Goal: Transaction & Acquisition: Purchase product/service

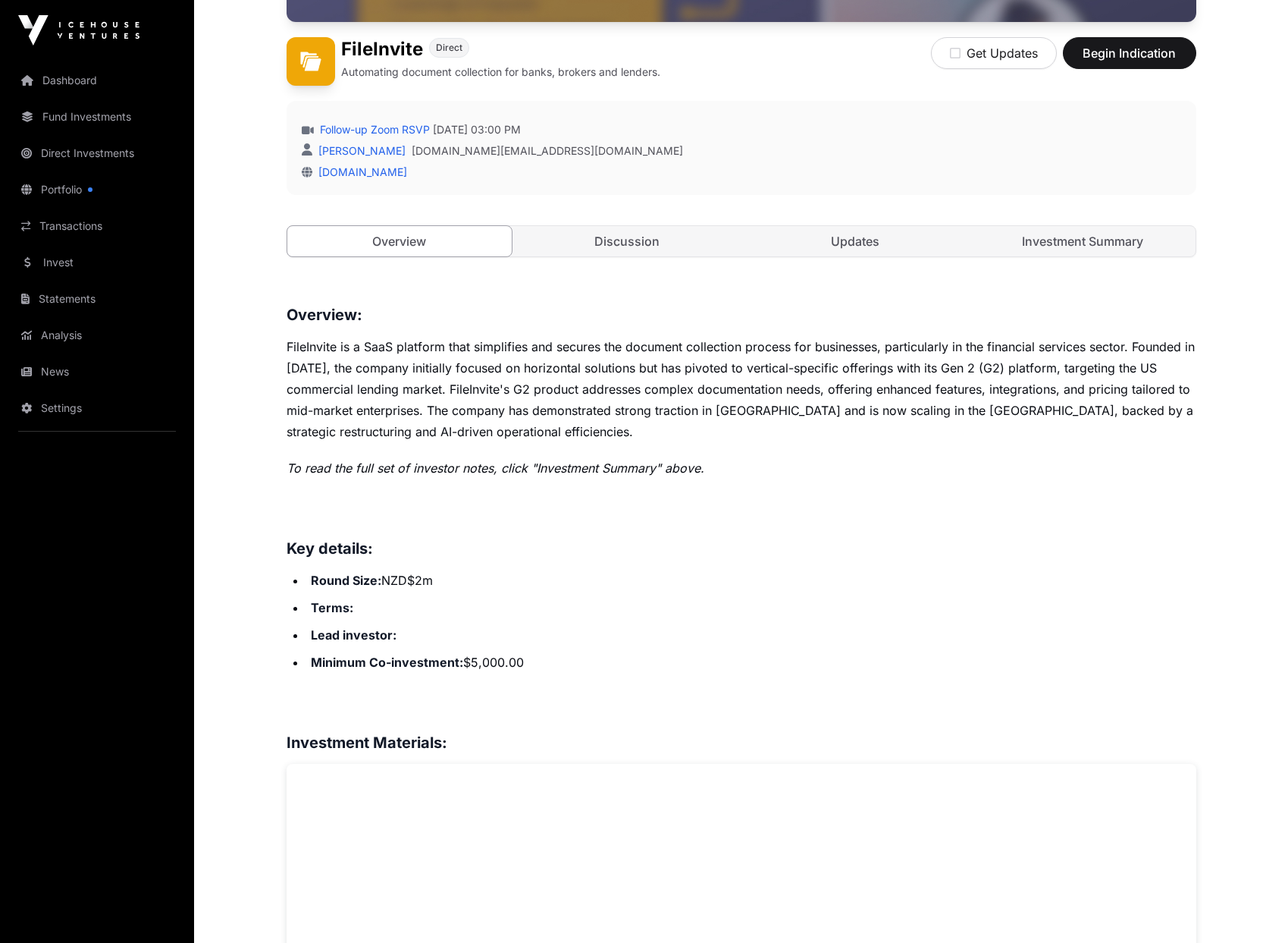
scroll to position [376, 0]
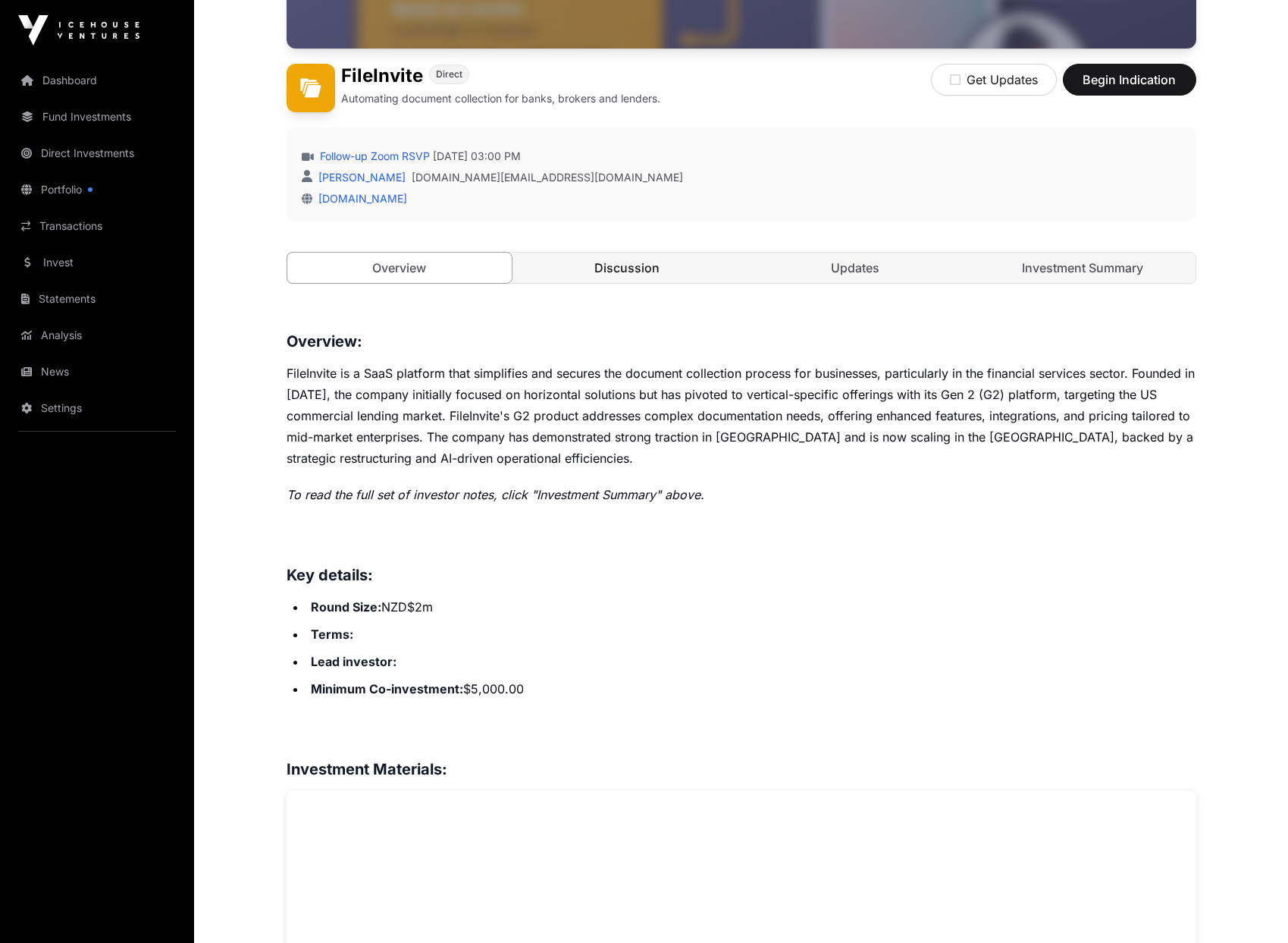
click at [639, 275] on link "Discussion" at bounding box center [628, 267] width 225 height 30
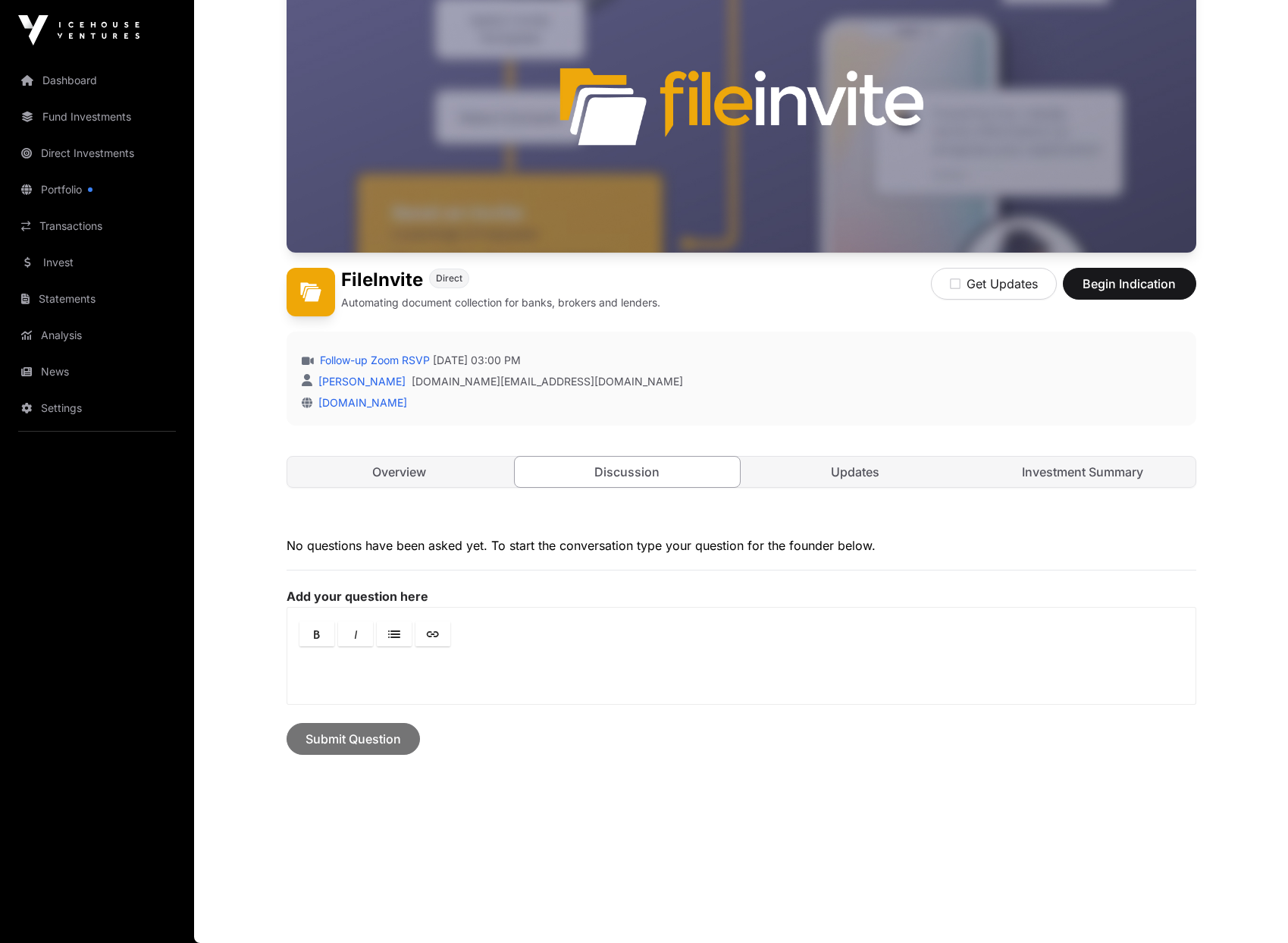
scroll to position [190, 0]
click at [850, 459] on link "Updates" at bounding box center [855, 471] width 225 height 30
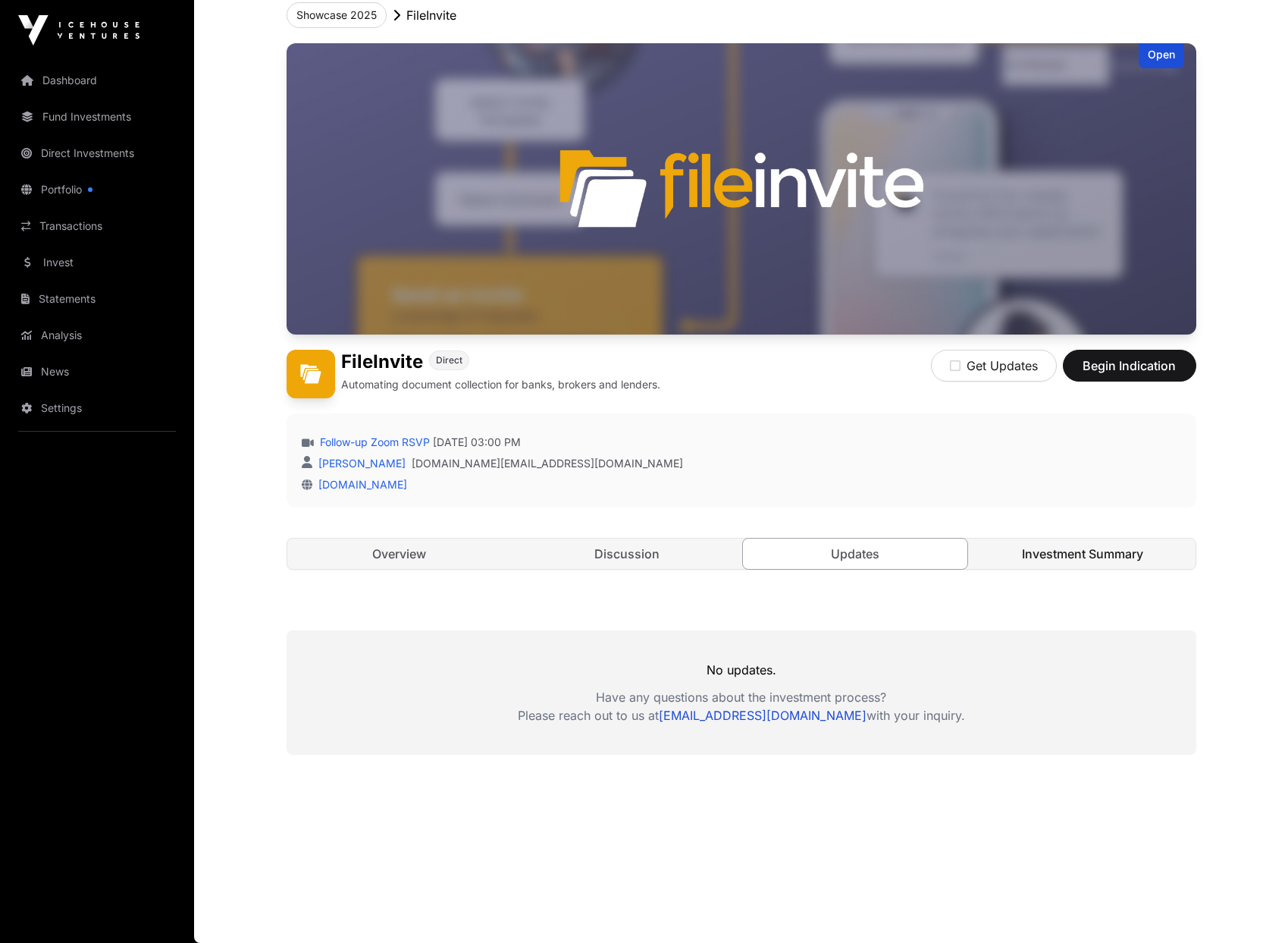
click at [1084, 553] on link "Investment Summary" at bounding box center [1084, 553] width 225 height 30
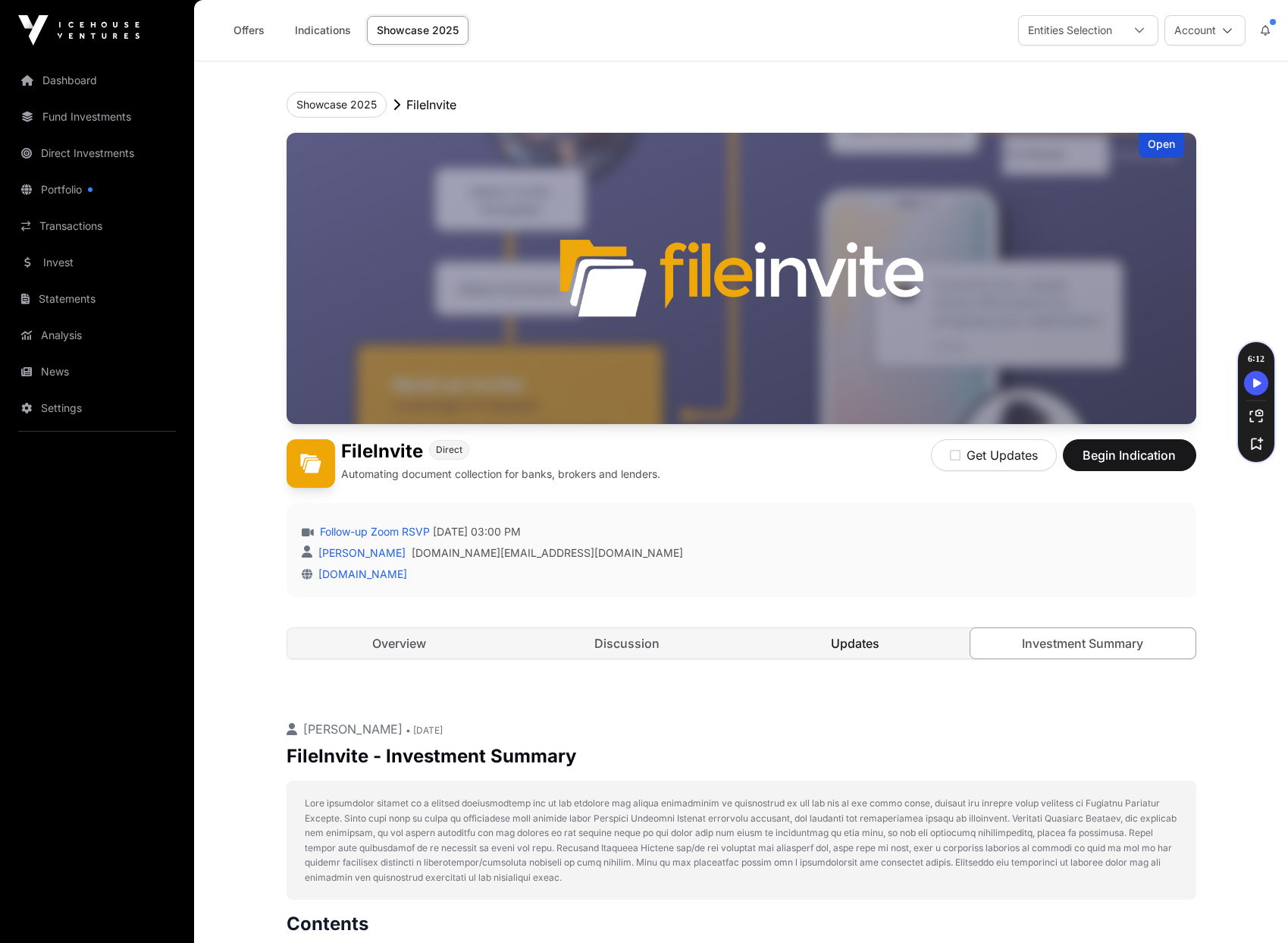
click at [878, 646] on link "Updates" at bounding box center [855, 642] width 225 height 30
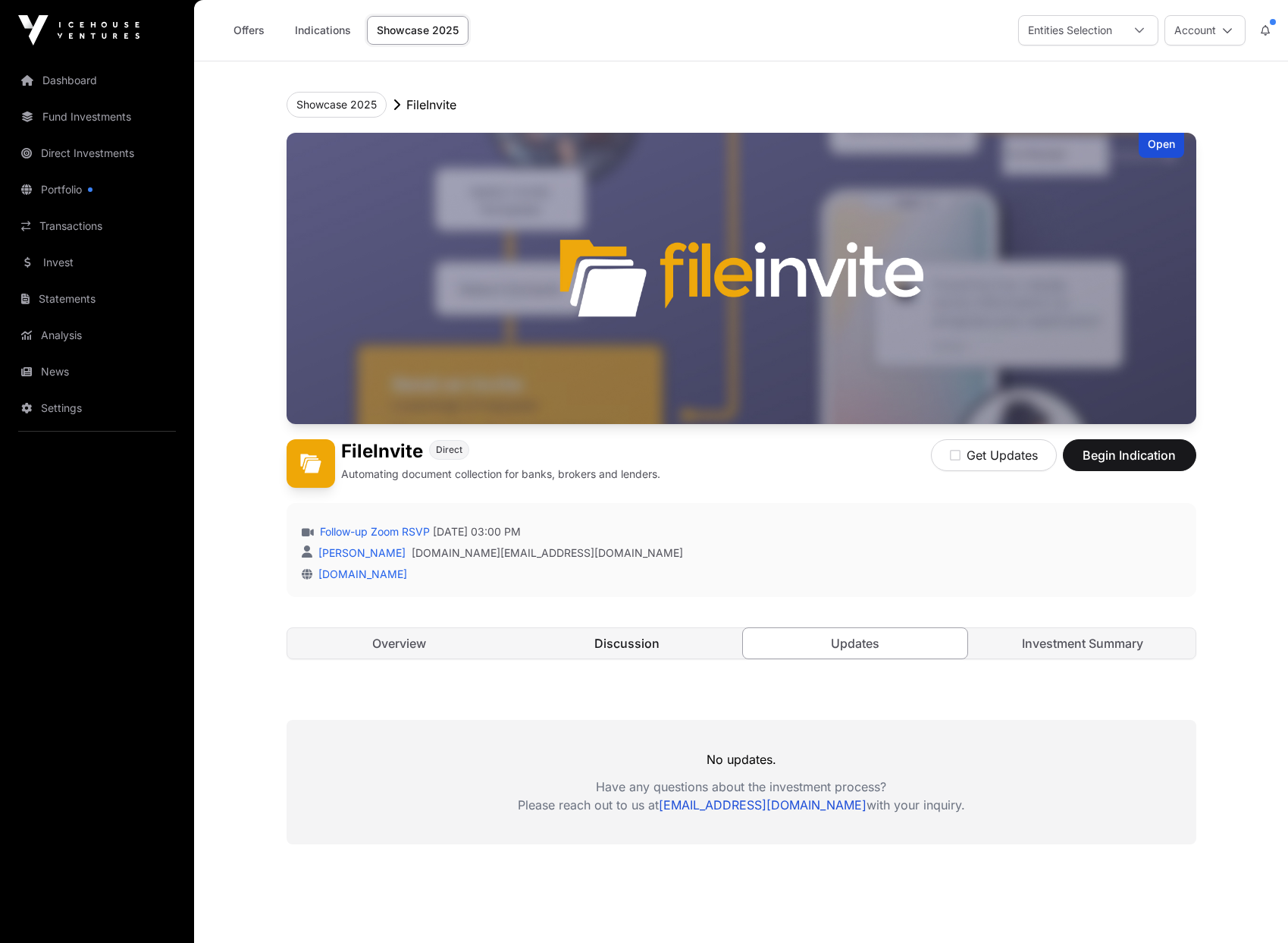
click at [618, 646] on link "Discussion" at bounding box center [628, 642] width 225 height 30
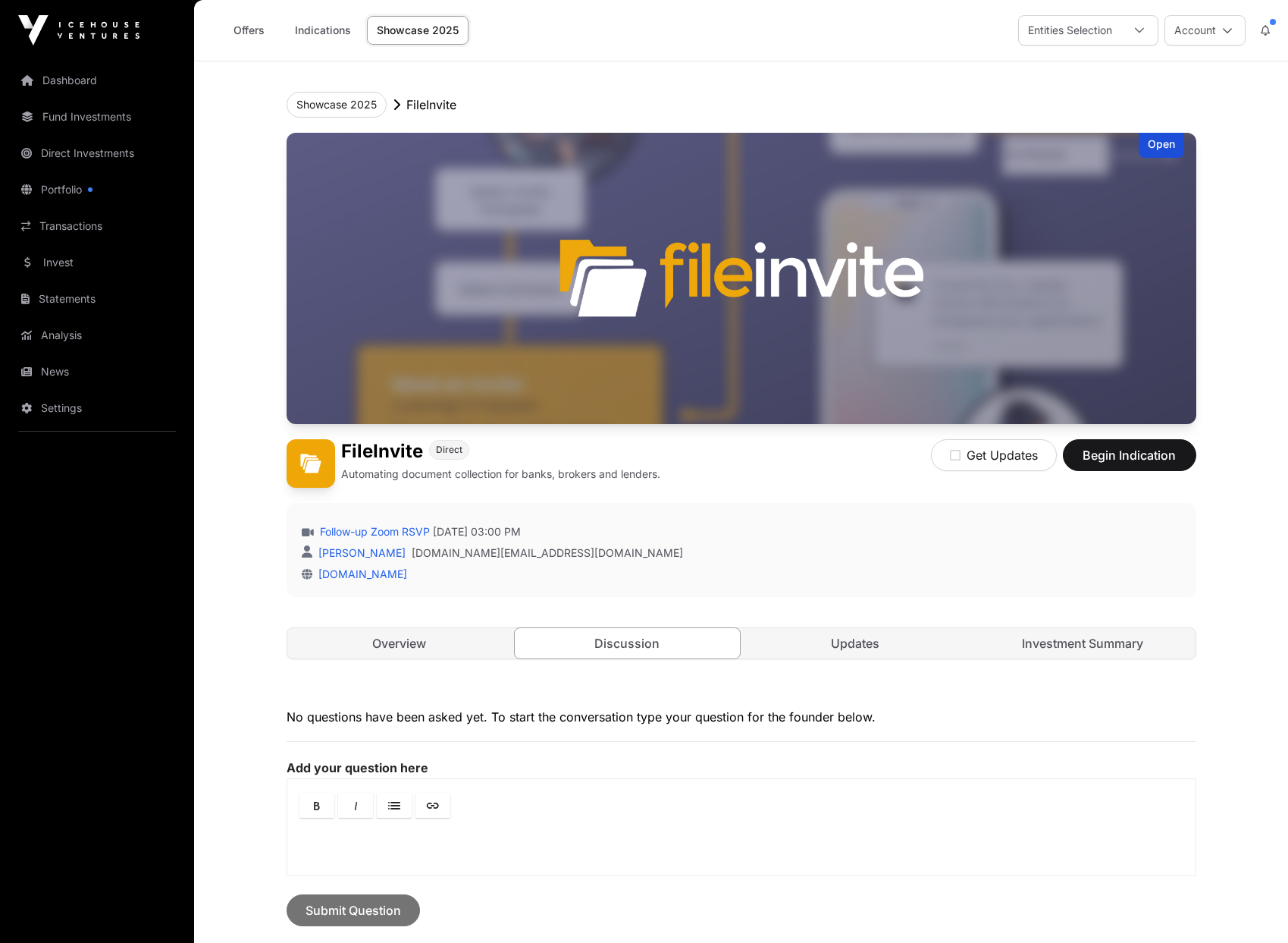
click at [1271, 27] on button at bounding box center [1266, 31] width 27 height 29
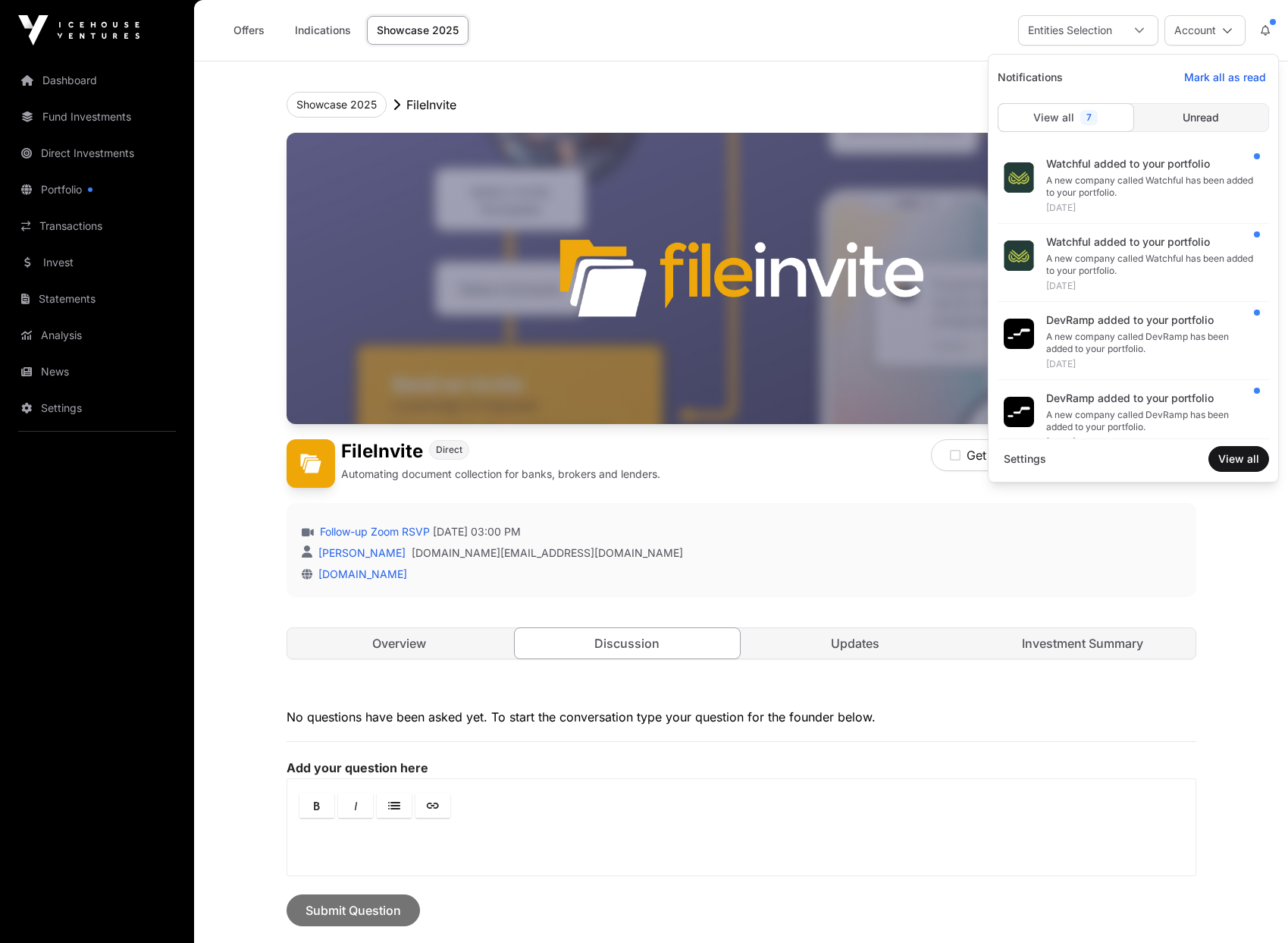
click at [1273, 24] on button at bounding box center [1266, 31] width 27 height 29
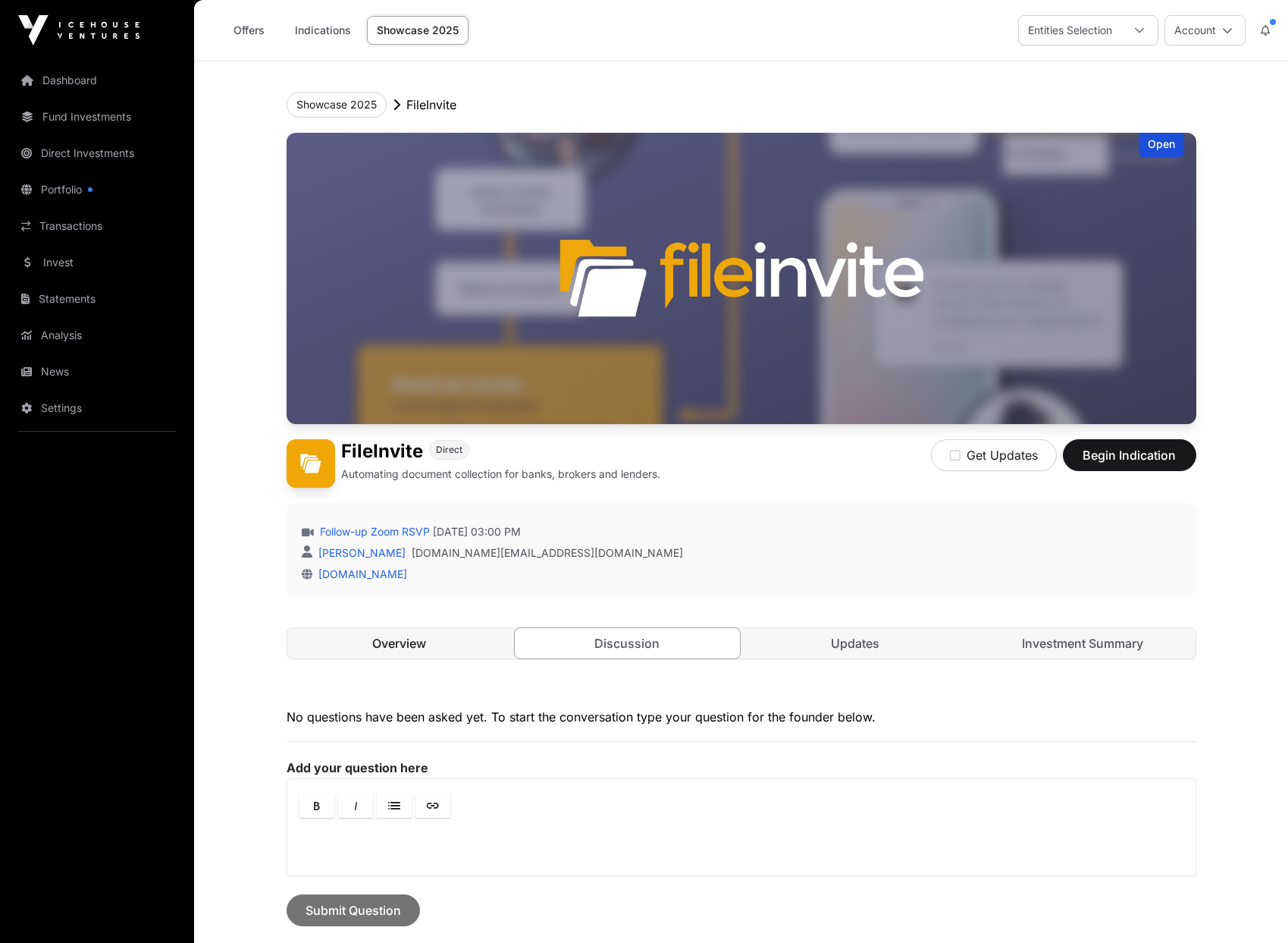
click at [380, 650] on link "Overview" at bounding box center [400, 642] width 225 height 30
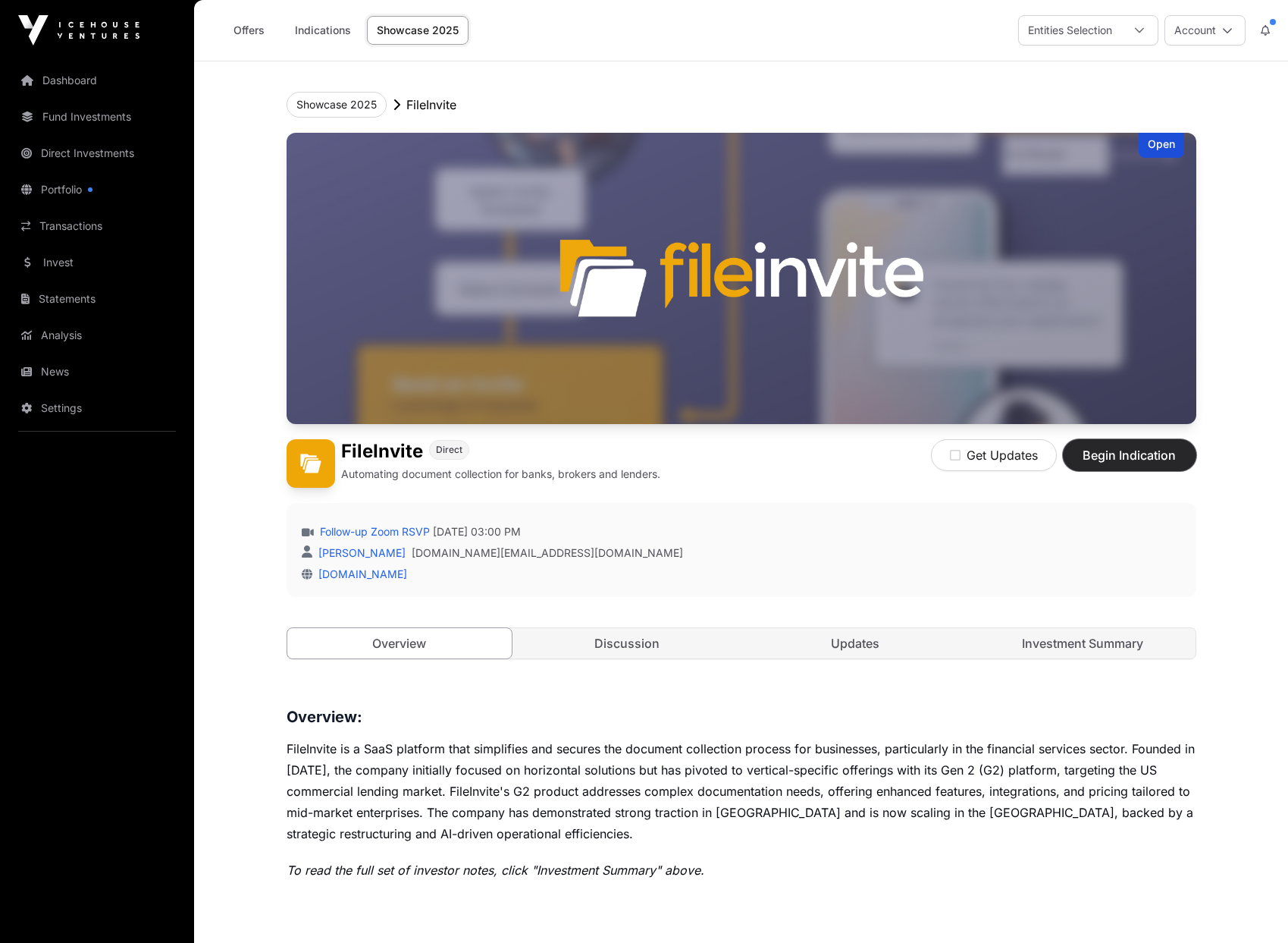
click at [1116, 454] on span "Begin Indication" at bounding box center [1129, 455] width 95 height 18
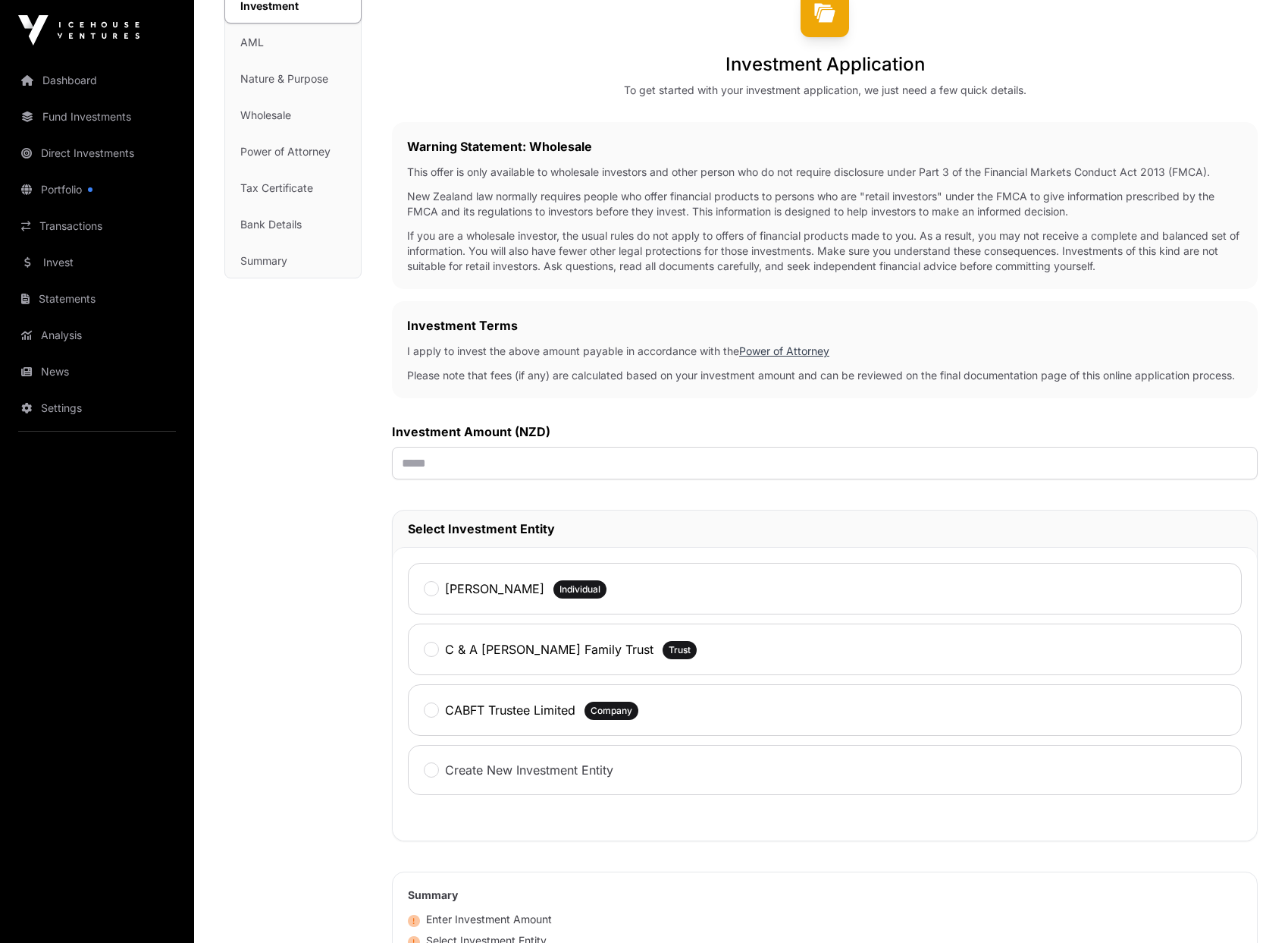
scroll to position [91, 0]
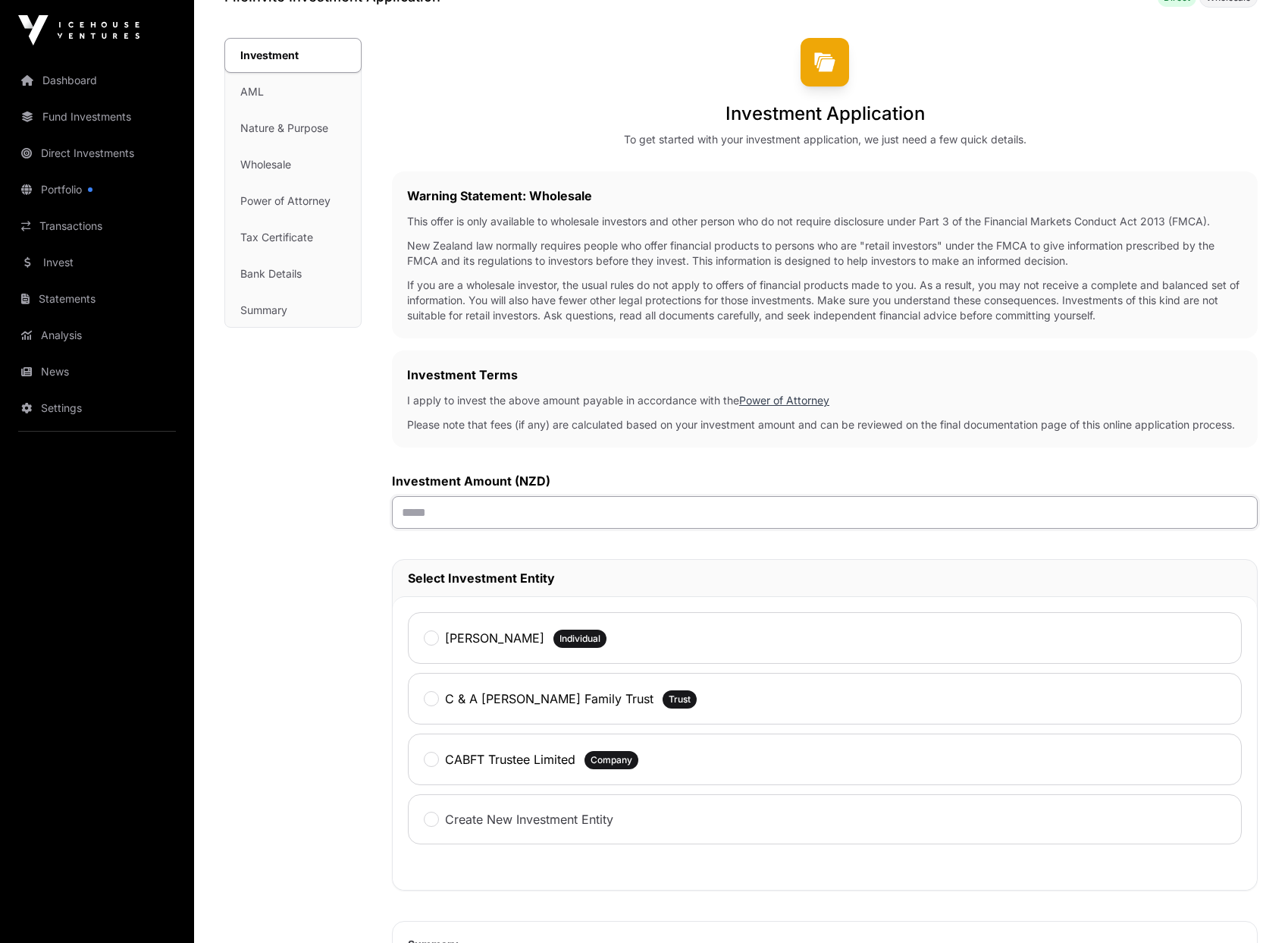
drag, startPoint x: 479, startPoint y: 520, endPoint x: 378, endPoint y: 523, distance: 101.0
click at [378, 523] on div "Investment AML Nature & Purpose Wholesale Power of Attorney Tax Certificate Ban…" at bounding box center [741, 638] width 1034 height 1201
type input "******"
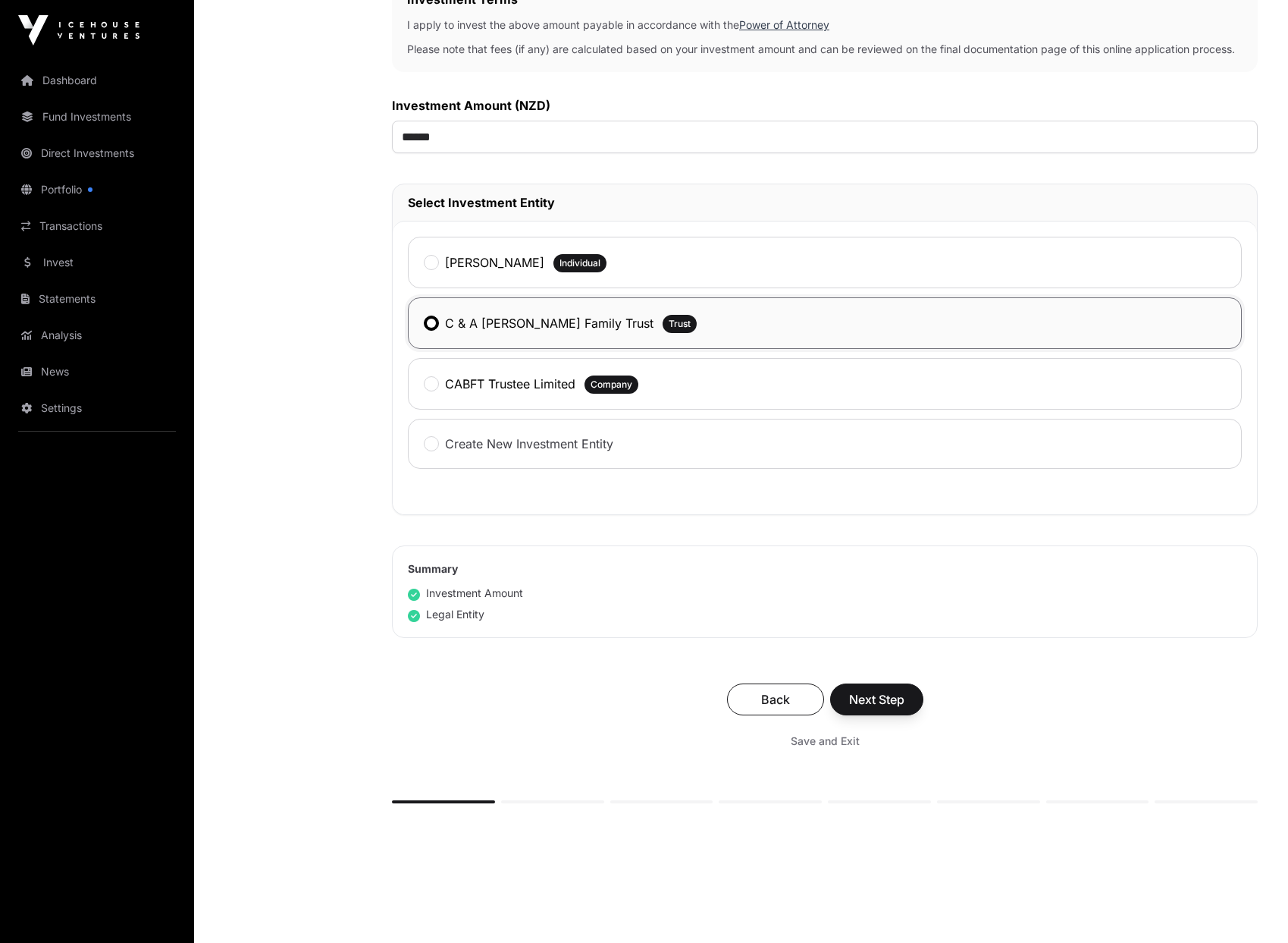
scroll to position [469, 0]
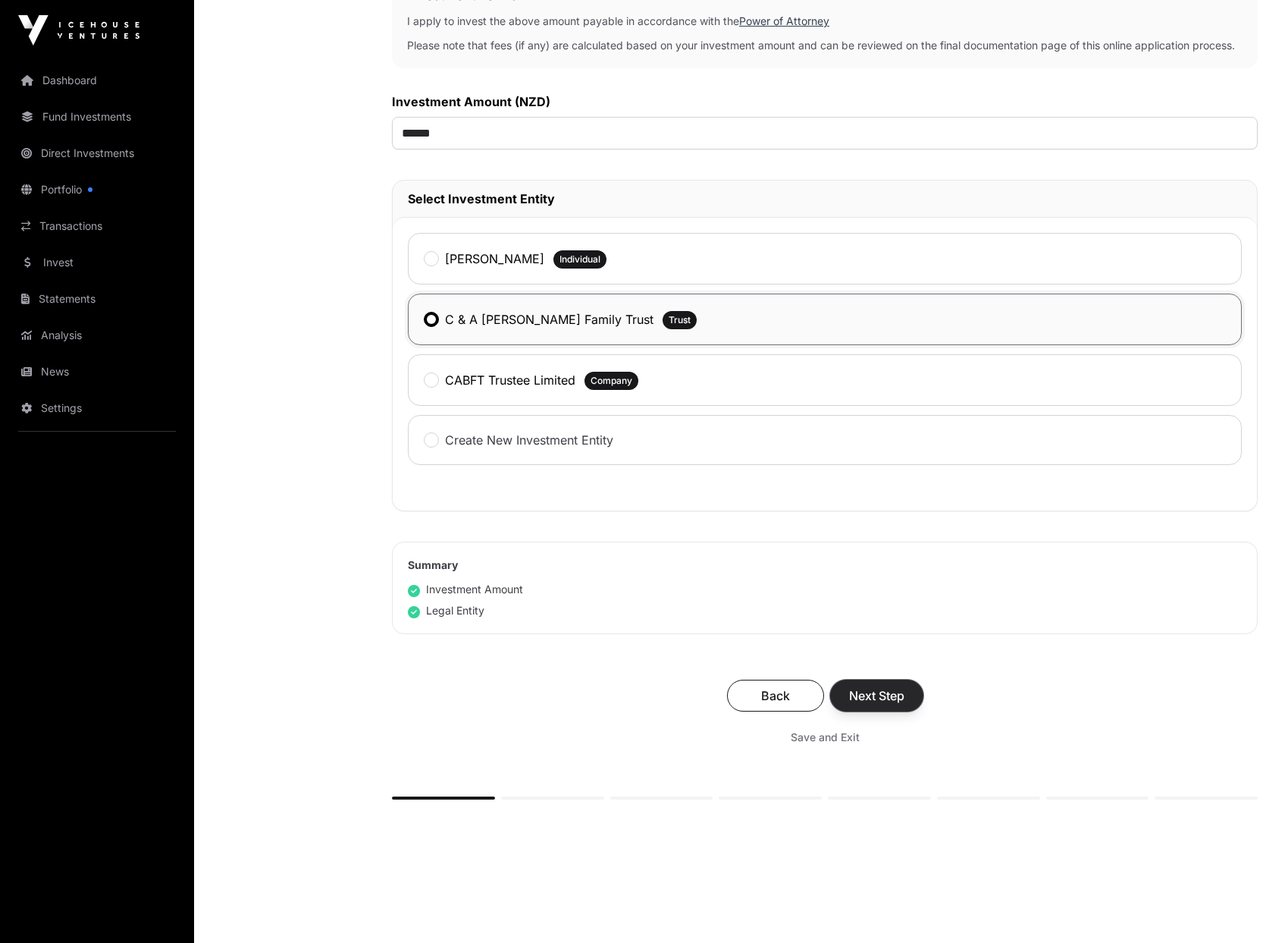
click at [875, 704] on span "Next Step" at bounding box center [877, 694] width 55 height 18
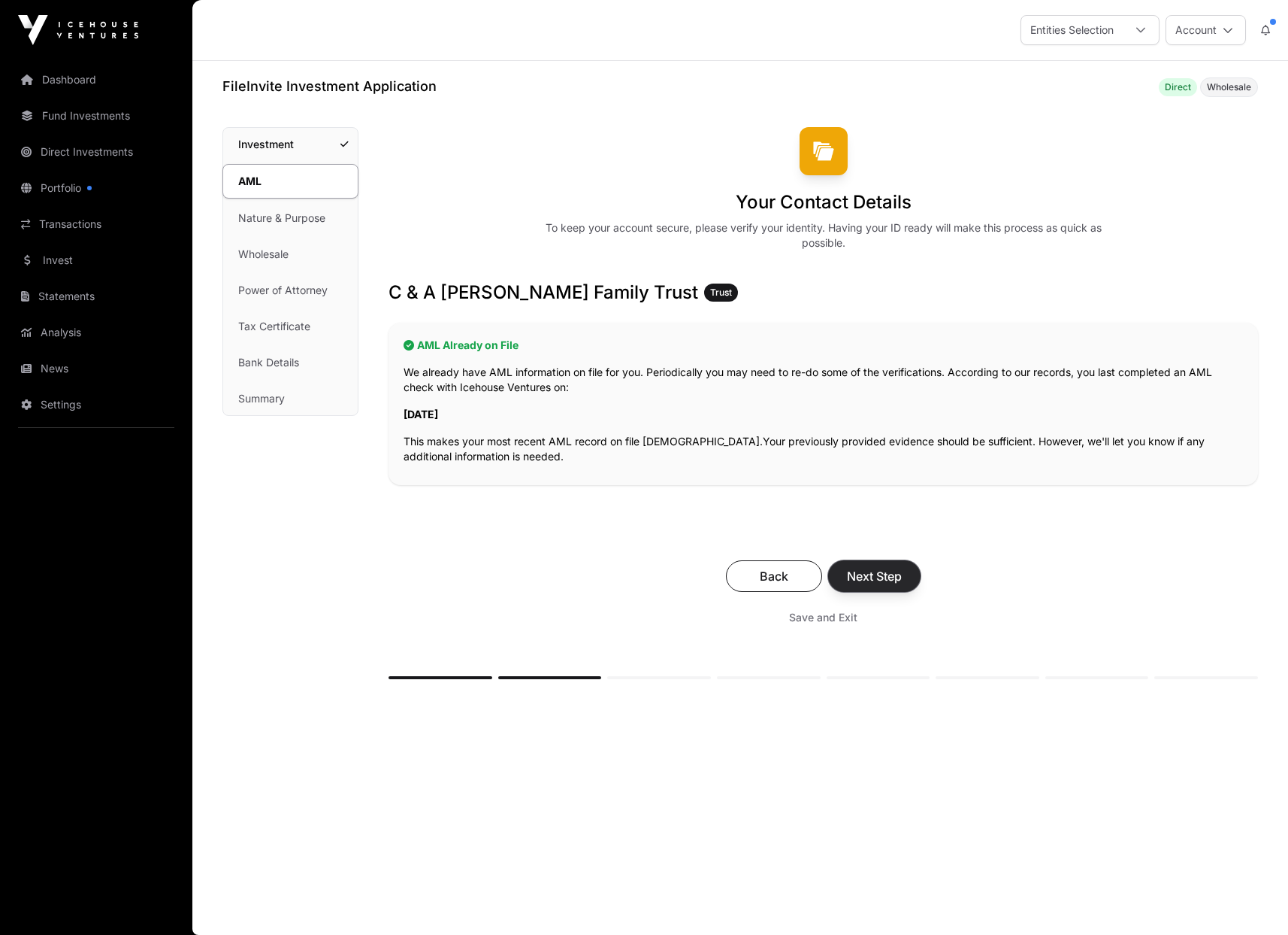
click at [875, 584] on span "Next Step" at bounding box center [874, 576] width 54 height 18
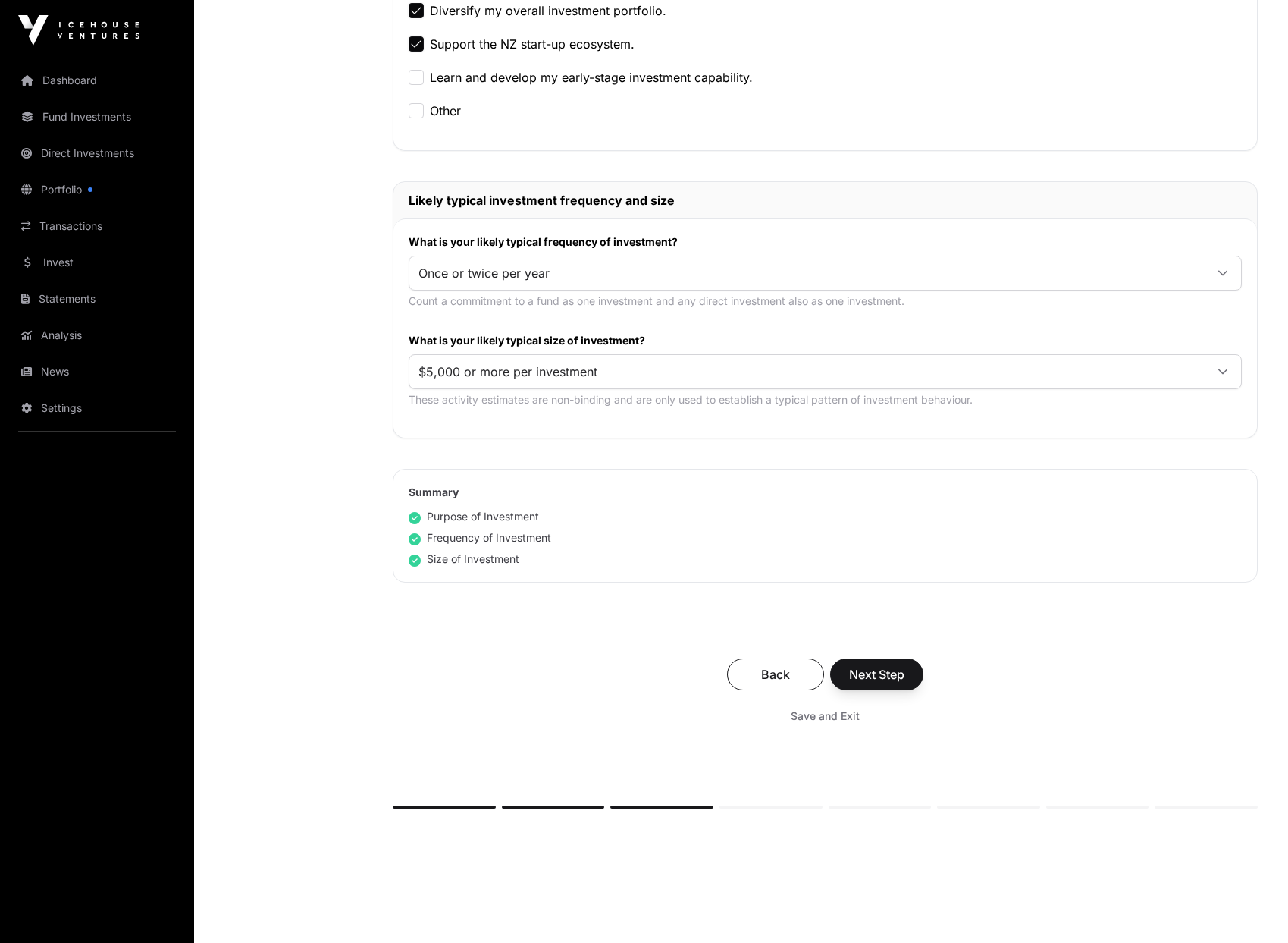
scroll to position [682, 0]
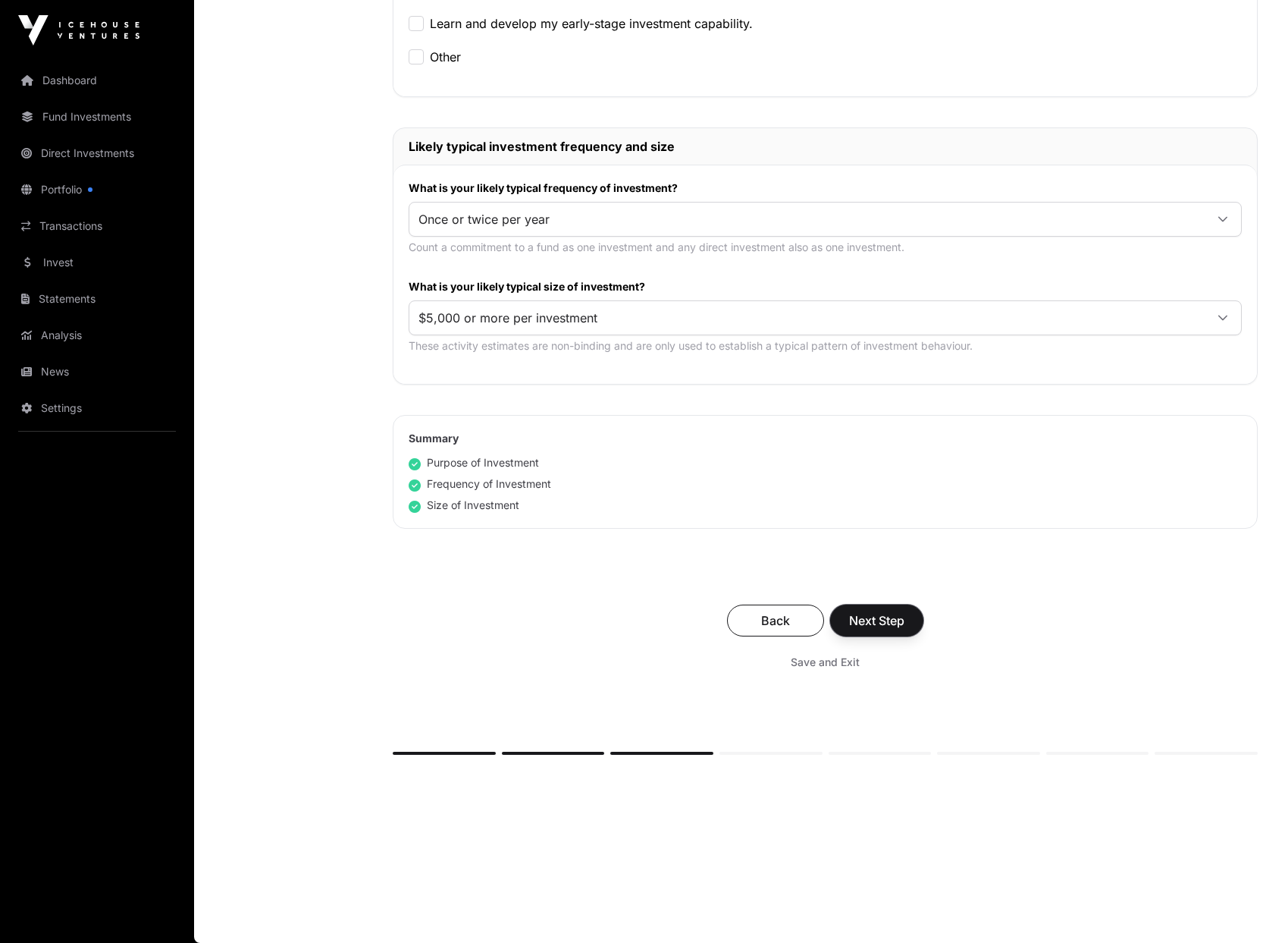
click at [893, 620] on span "Next Step" at bounding box center [877, 619] width 55 height 18
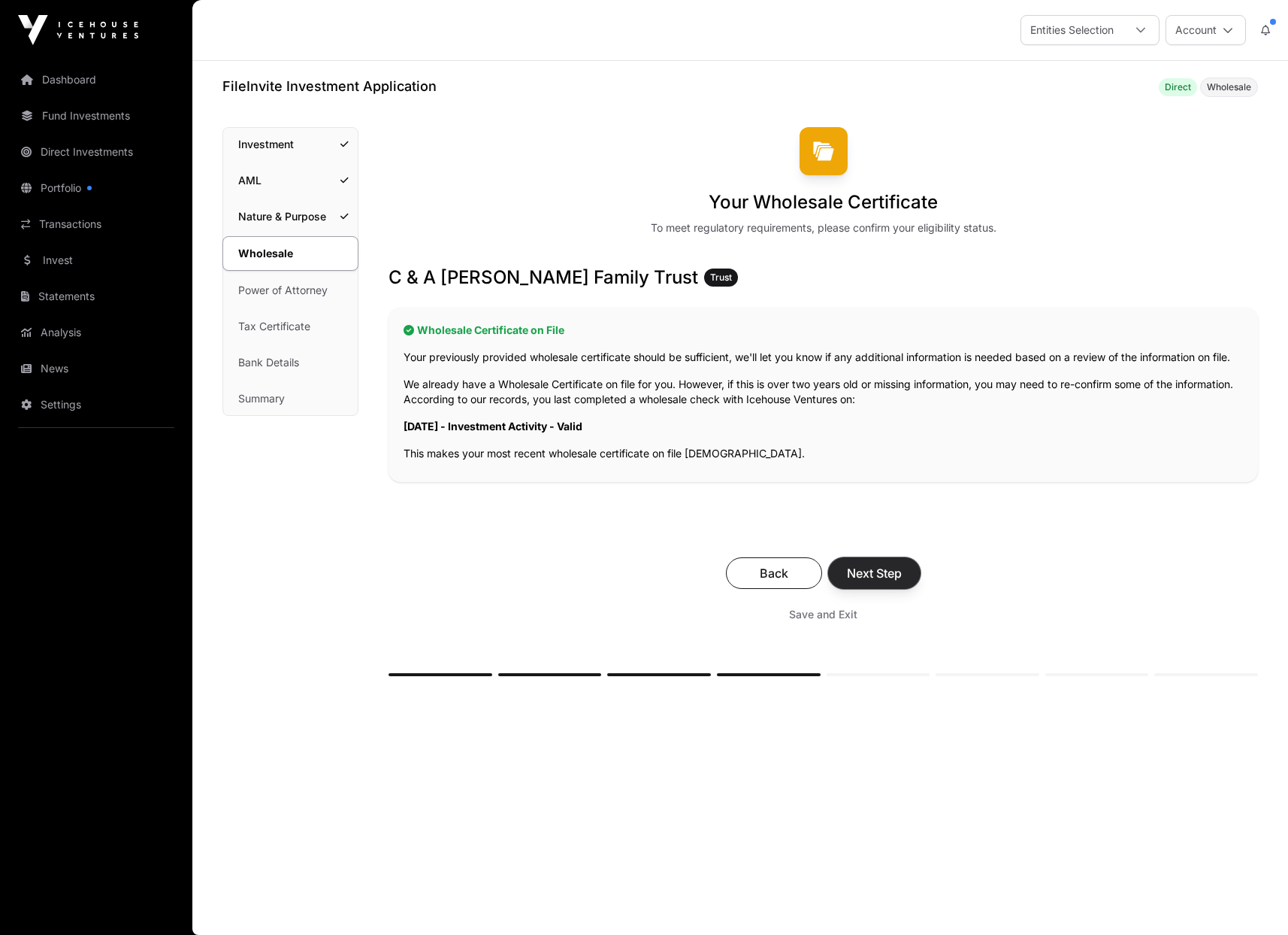
click at [880, 582] on span "Next Step" at bounding box center [874, 572] width 54 height 18
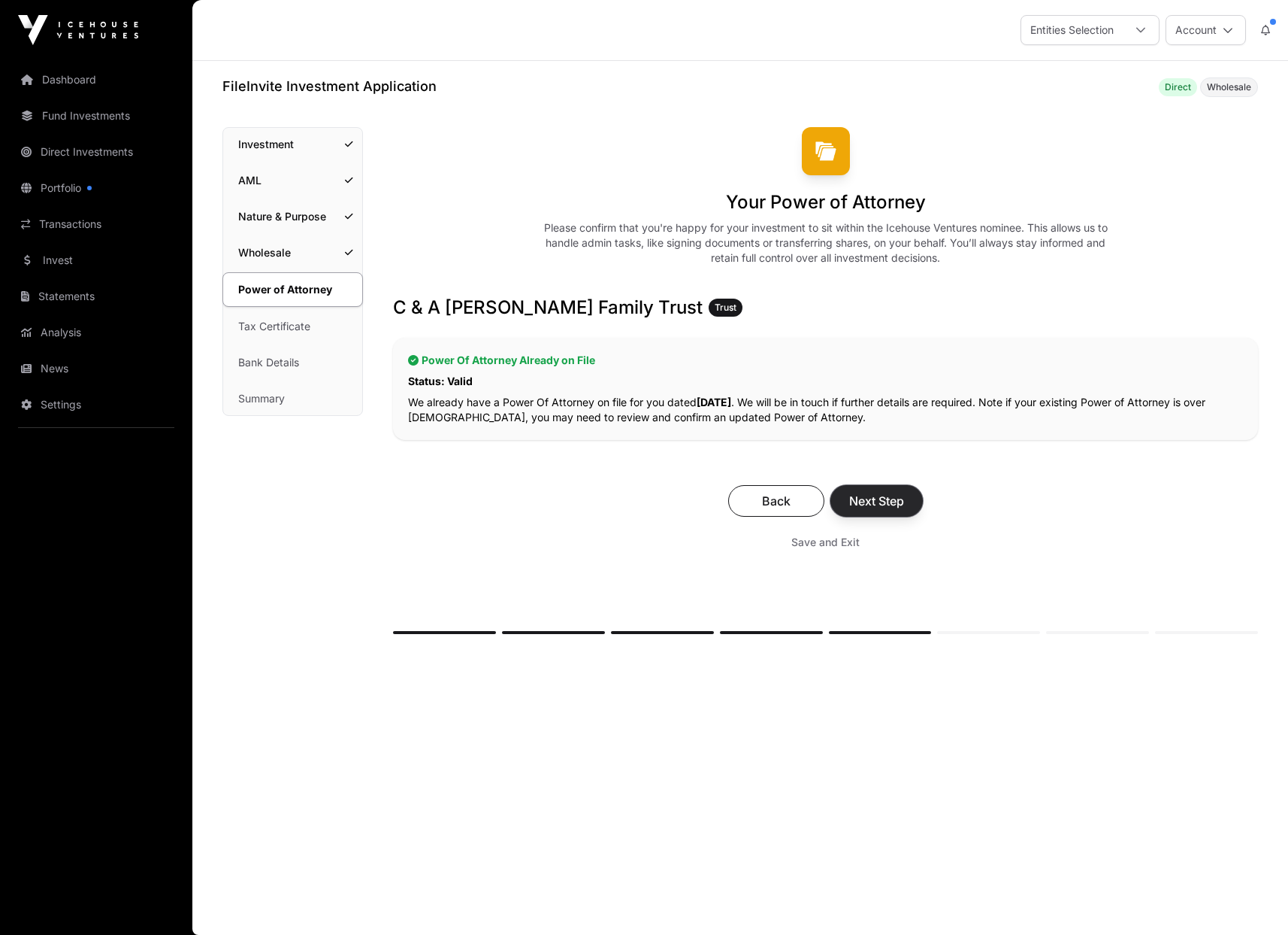
click at [893, 510] on span "Next Step" at bounding box center [876, 500] width 54 height 18
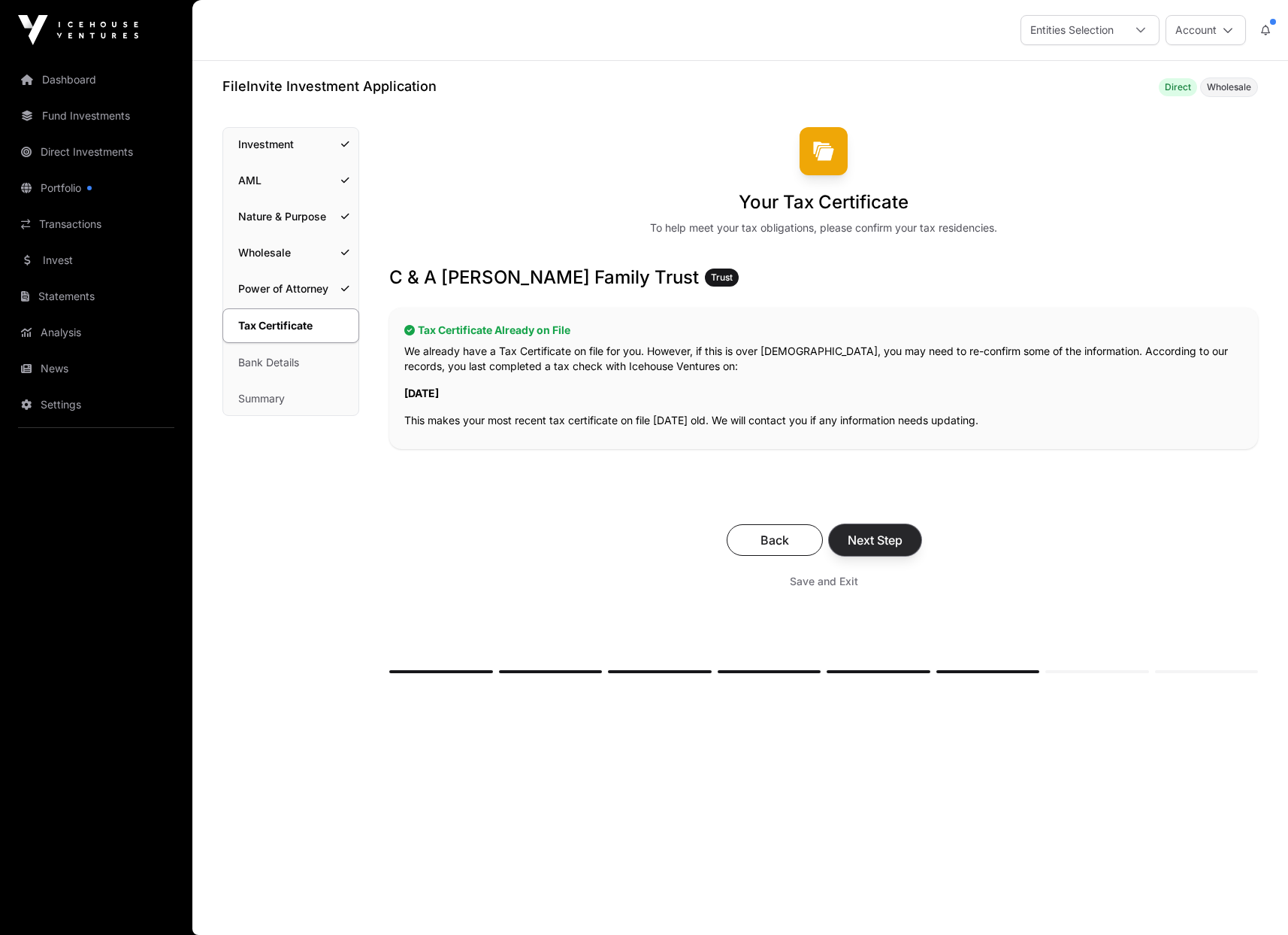
click at [866, 549] on span "Next Step" at bounding box center [875, 540] width 54 height 18
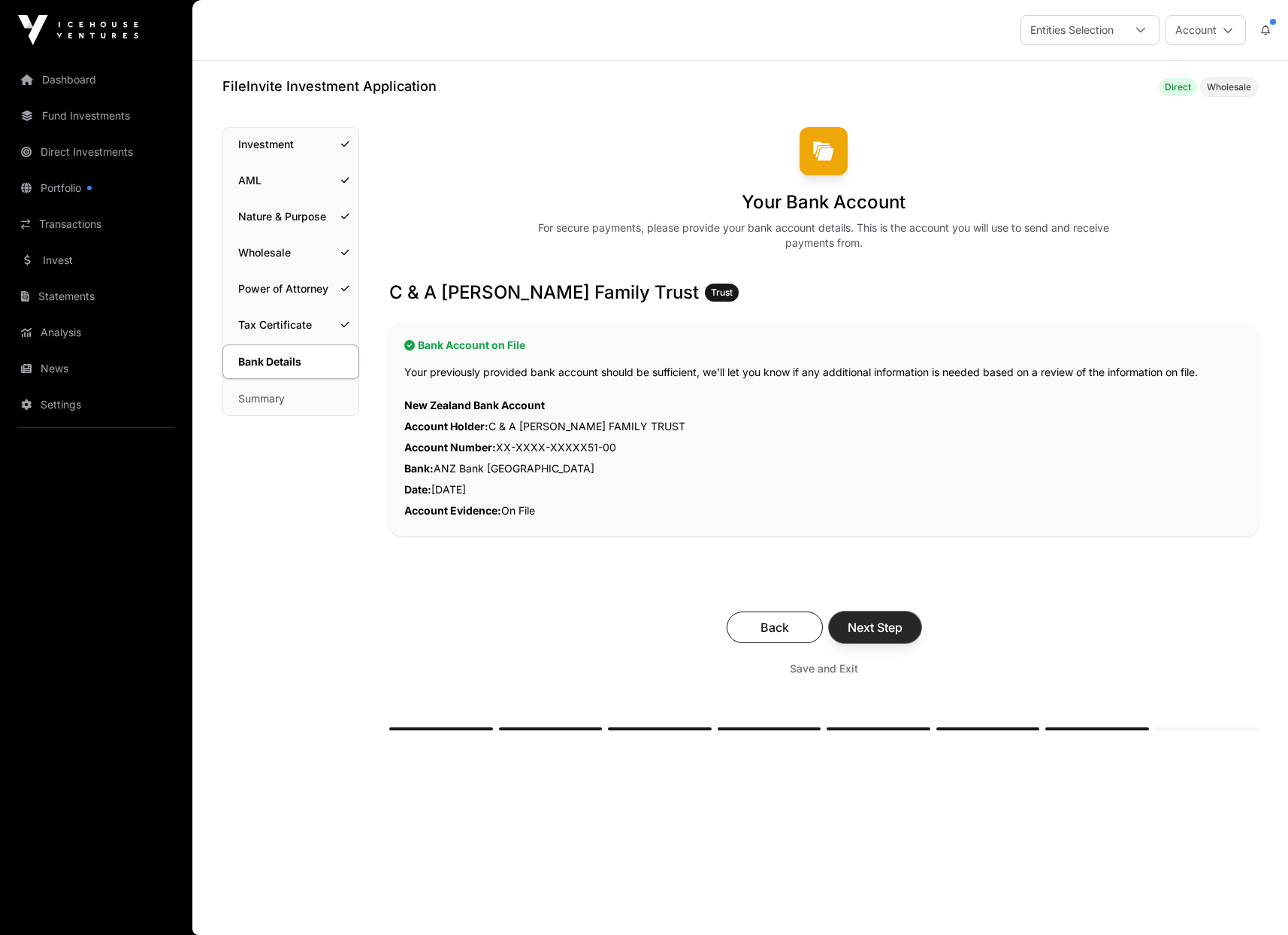
click at [880, 636] on span "Next Step" at bounding box center [875, 627] width 54 height 18
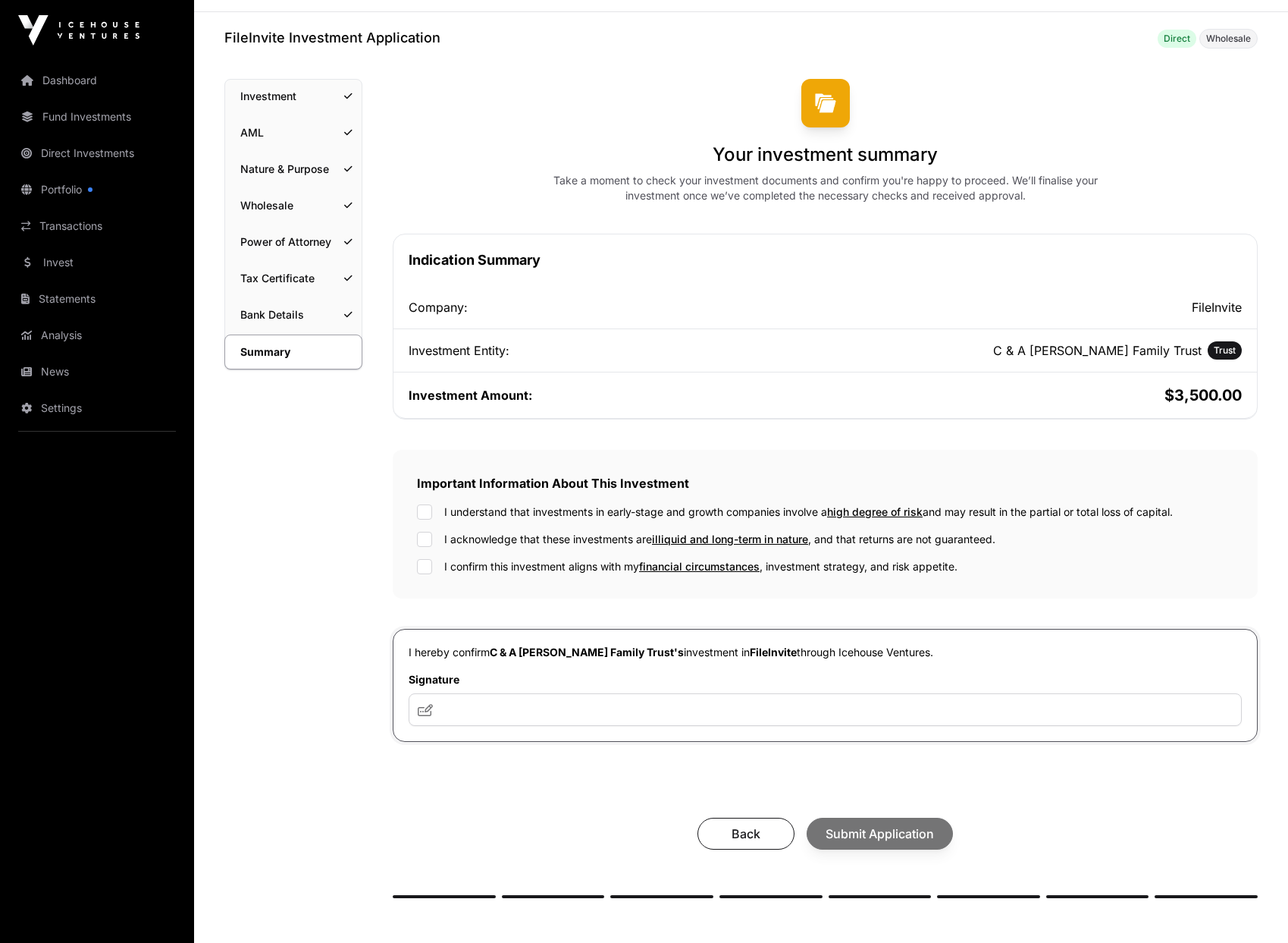
scroll to position [151, 0]
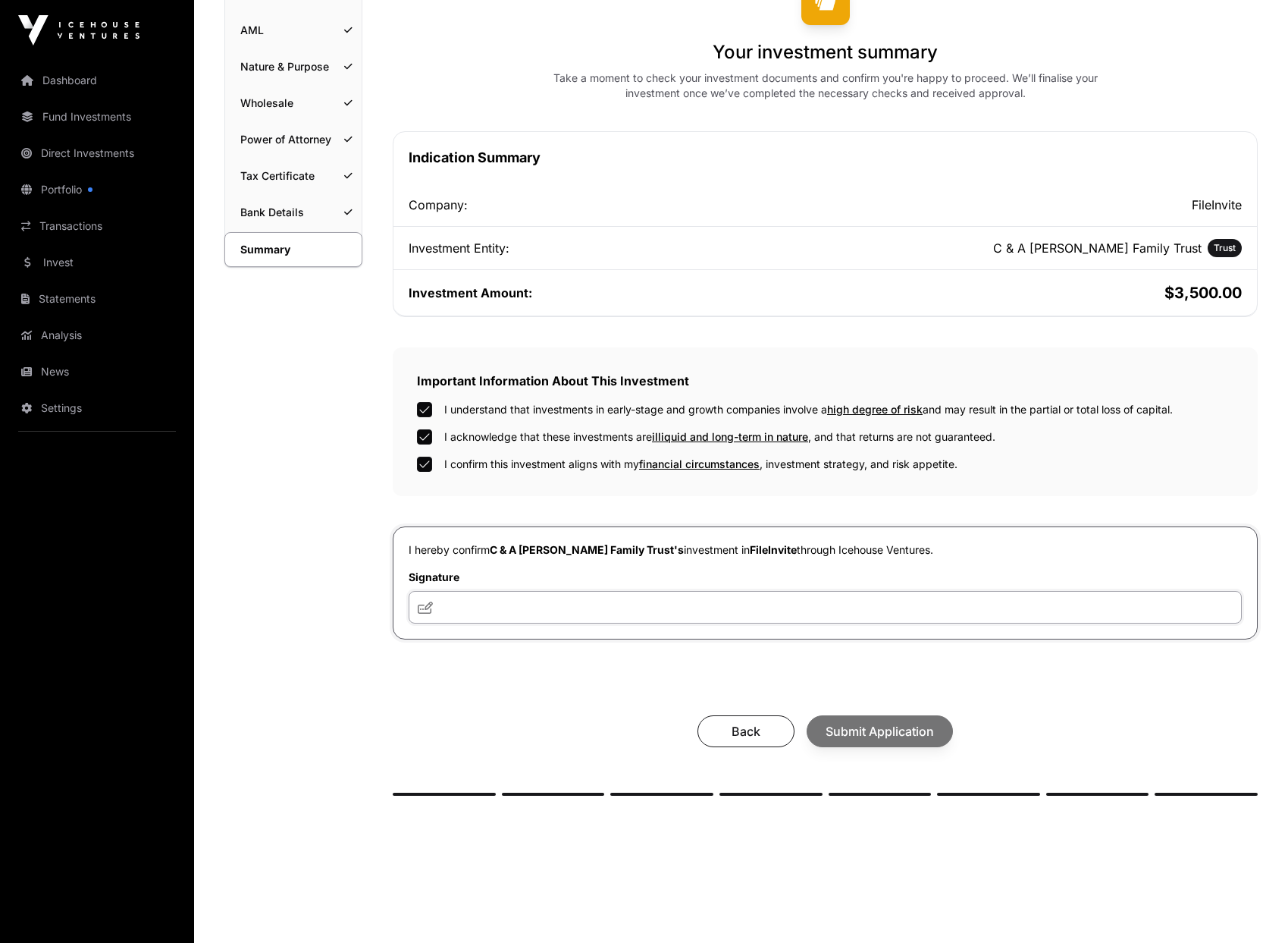
click at [456, 616] on input "text" at bounding box center [825, 607] width 833 height 33
click at [422, 614] on icon at bounding box center [426, 607] width 15 height 13
click at [447, 623] on input "text" at bounding box center [825, 607] width 833 height 33
type input "**********"
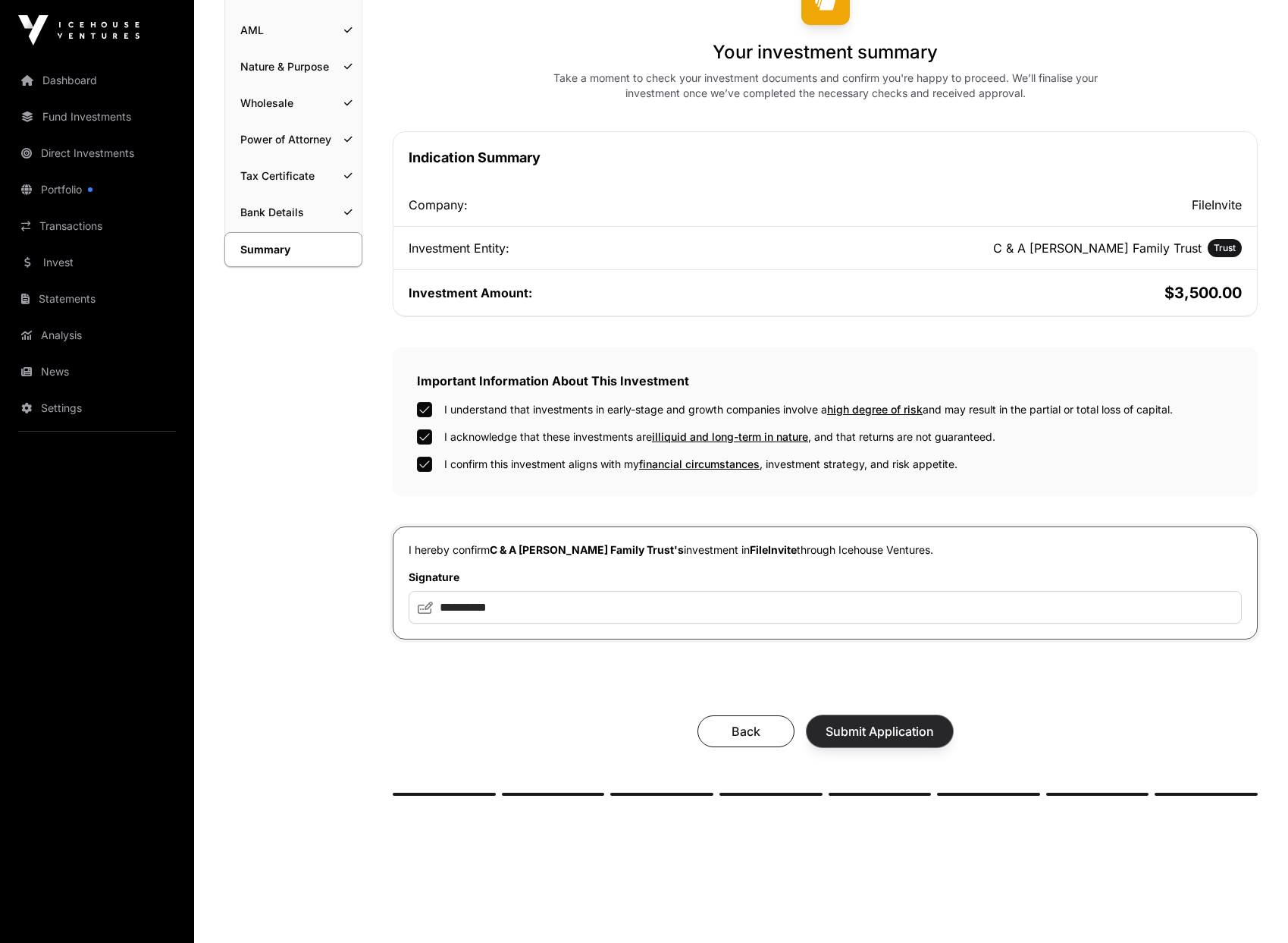
click at [866, 740] on span "Submit Application" at bounding box center [880, 730] width 109 height 18
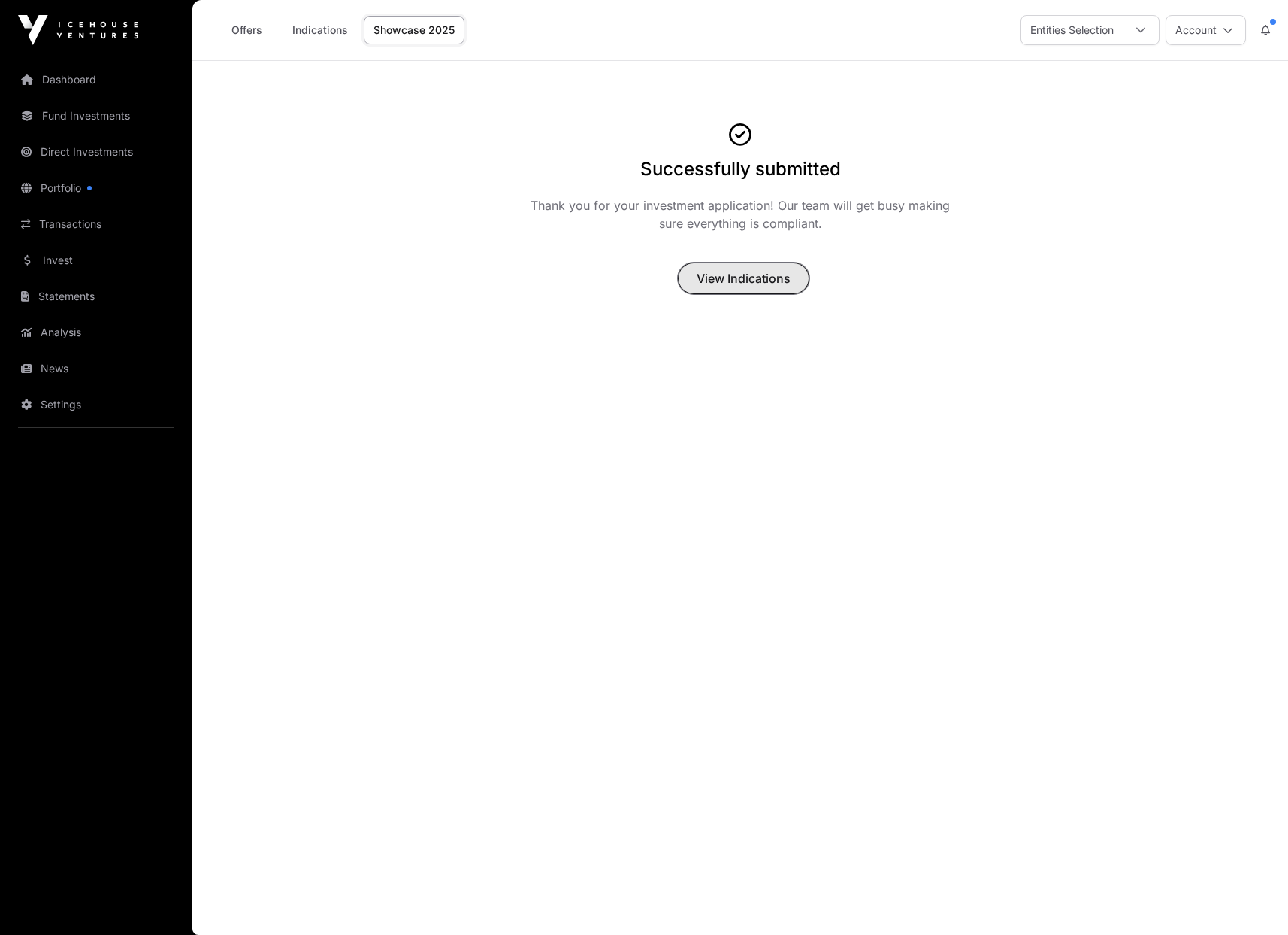
click at [715, 287] on span "View Indications" at bounding box center [744, 278] width 94 height 18
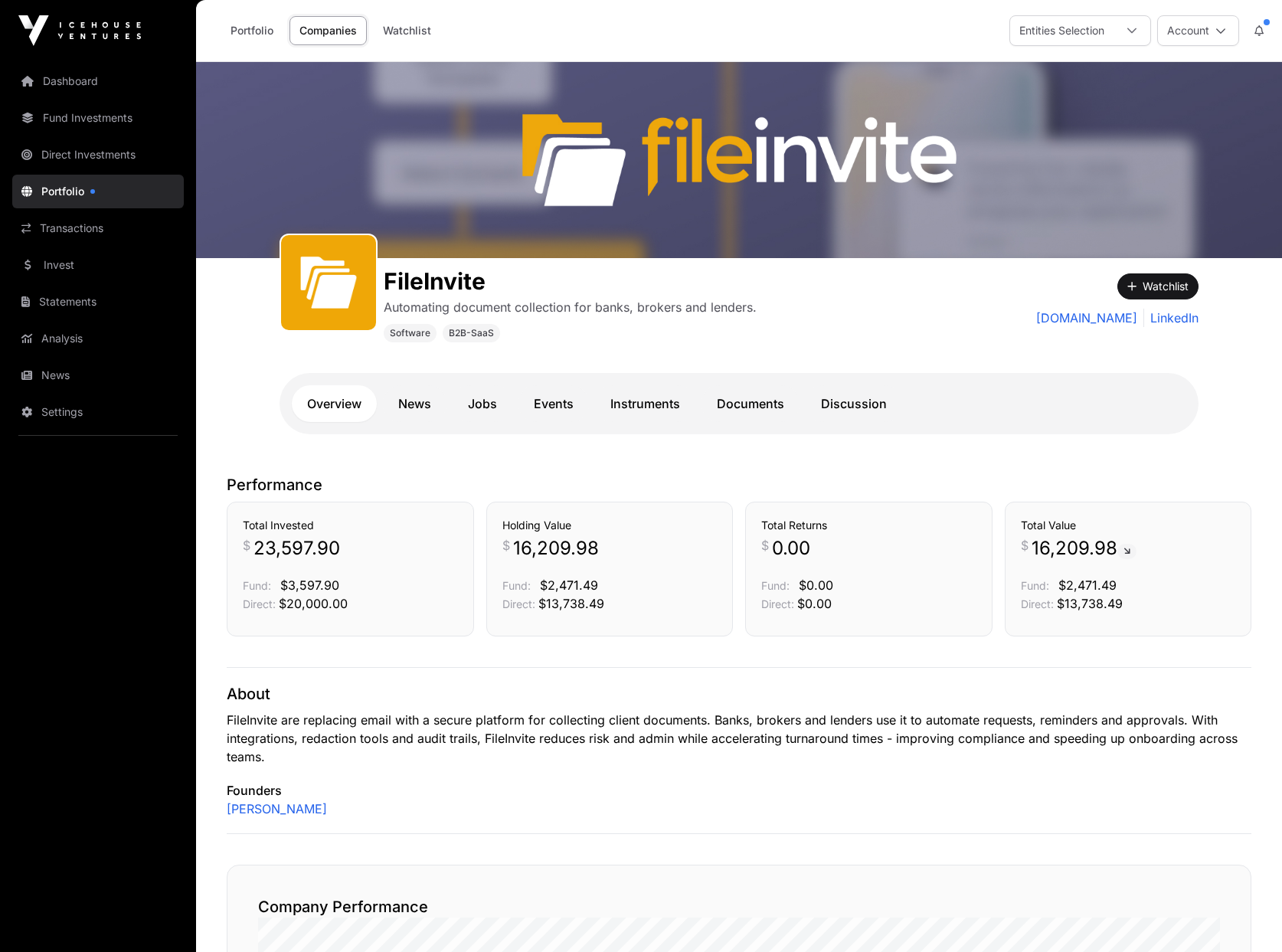
click at [55, 191] on link "Portfolio" at bounding box center [98, 191] width 171 height 34
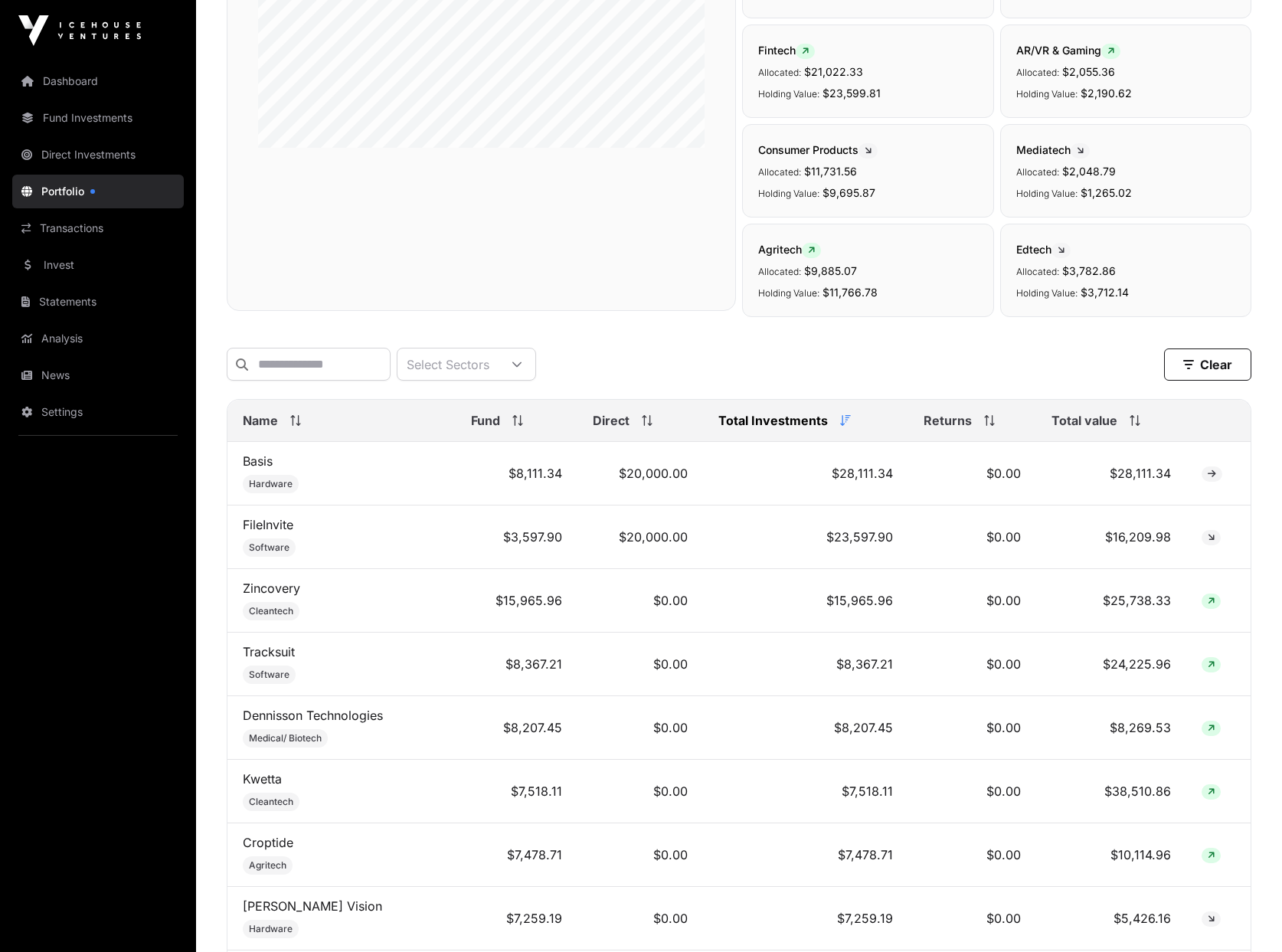
scroll to position [63, 0]
